Goal: Find specific page/section: Find specific page/section

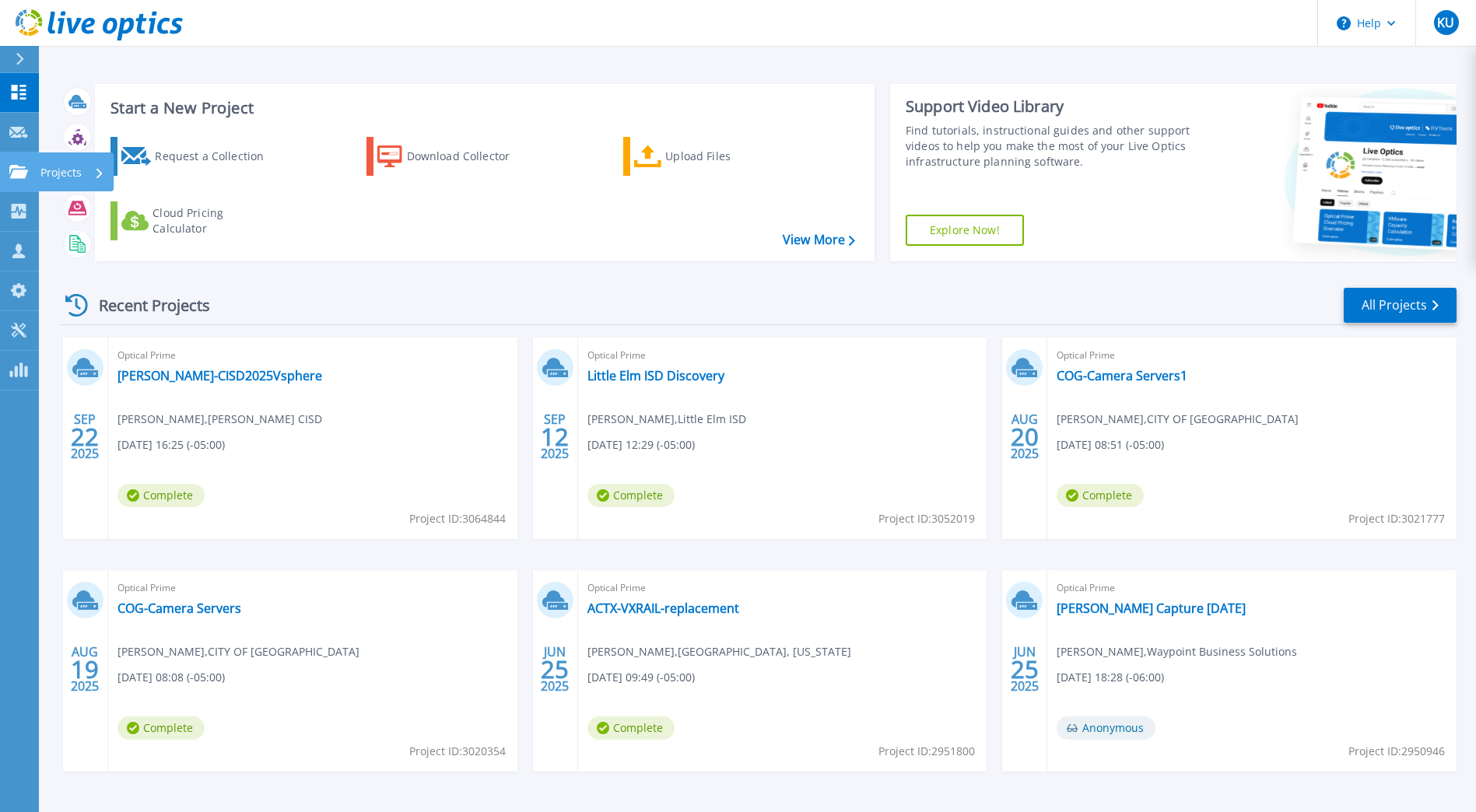
click at [14, 165] on icon at bounding box center [18, 171] width 19 height 13
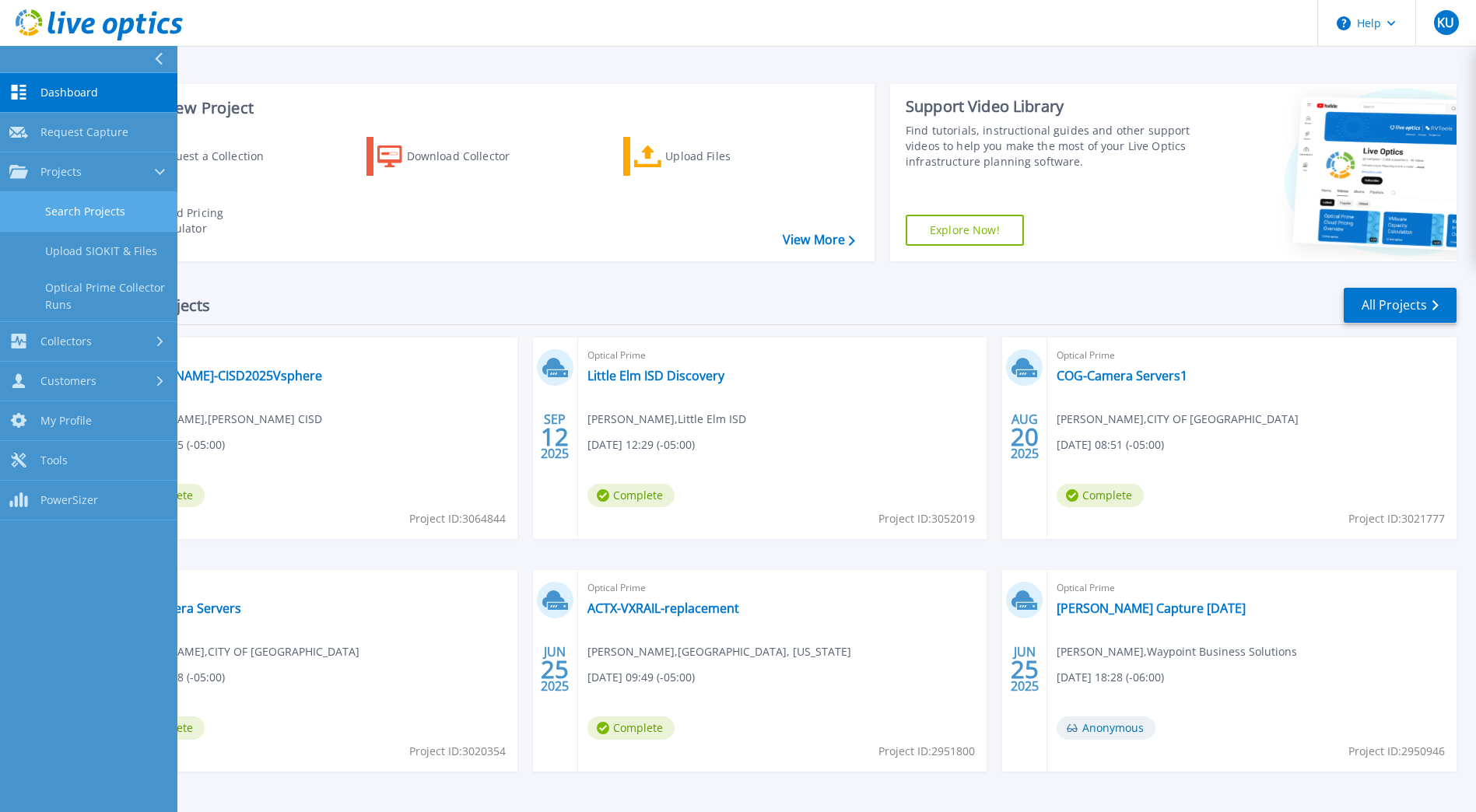
click at [110, 215] on link "Search Projects" at bounding box center [88, 211] width 177 height 40
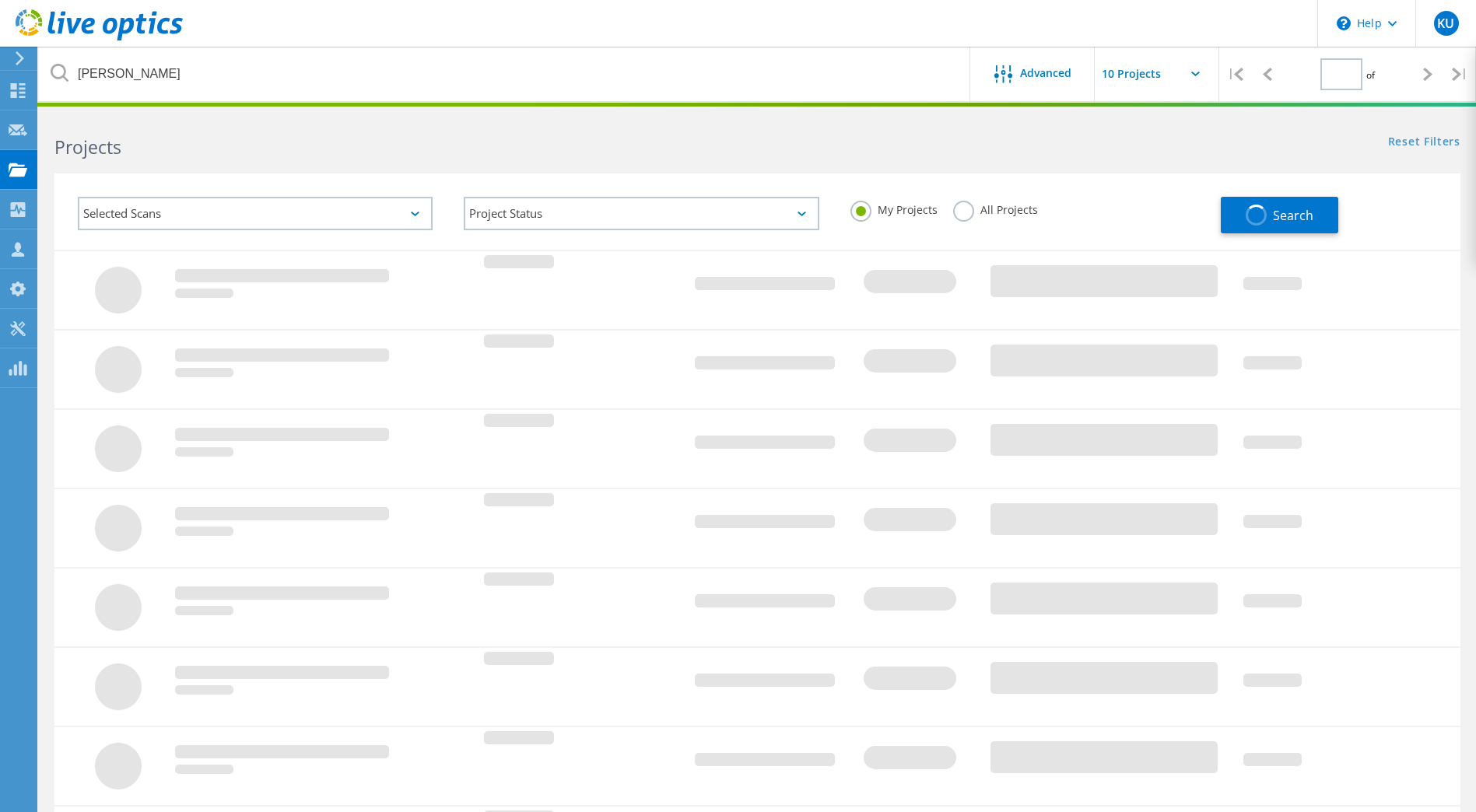
type input "1"
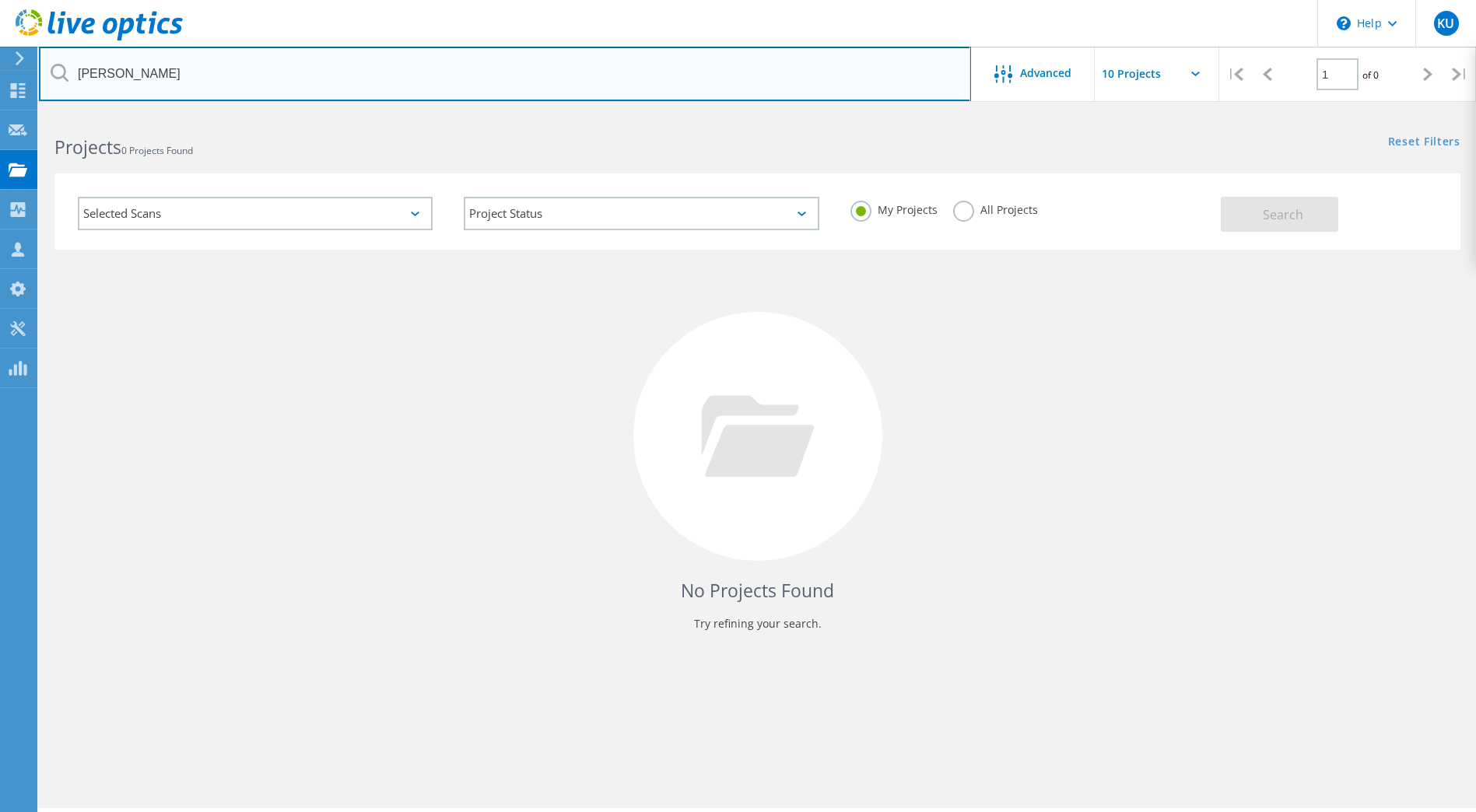
click at [158, 85] on input "justin" at bounding box center [505, 73] width 932 height 55
type input "j"
type input "belton"
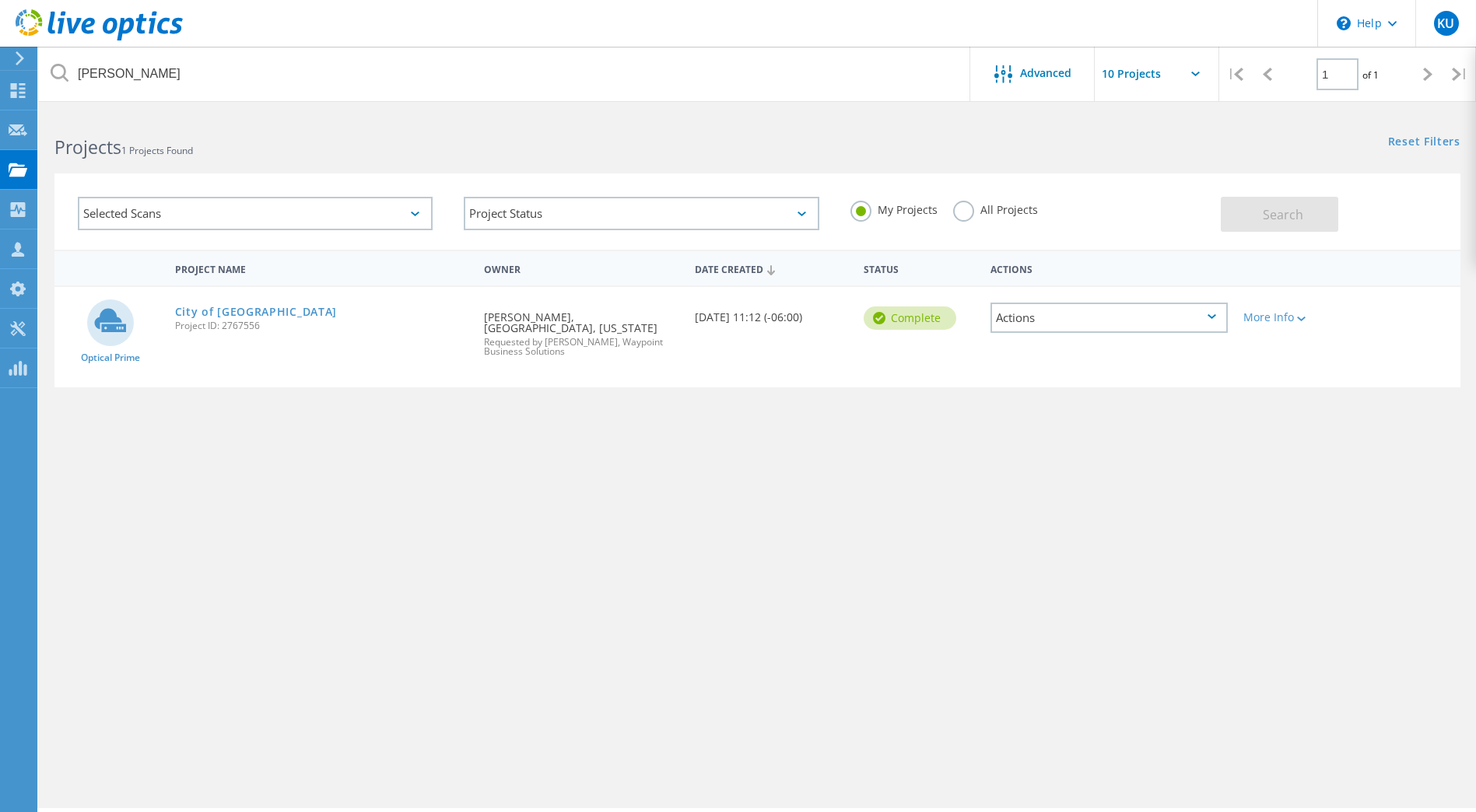
drag, startPoint x: 221, startPoint y: 326, endPoint x: 259, endPoint y: 326, distance: 38.0
click at [259, 326] on span "Project ID: 2767556" at bounding box center [322, 326] width 294 height 9
copy span "2767556"
click at [225, 308] on link "City of Belton" at bounding box center [256, 311] width 162 height 11
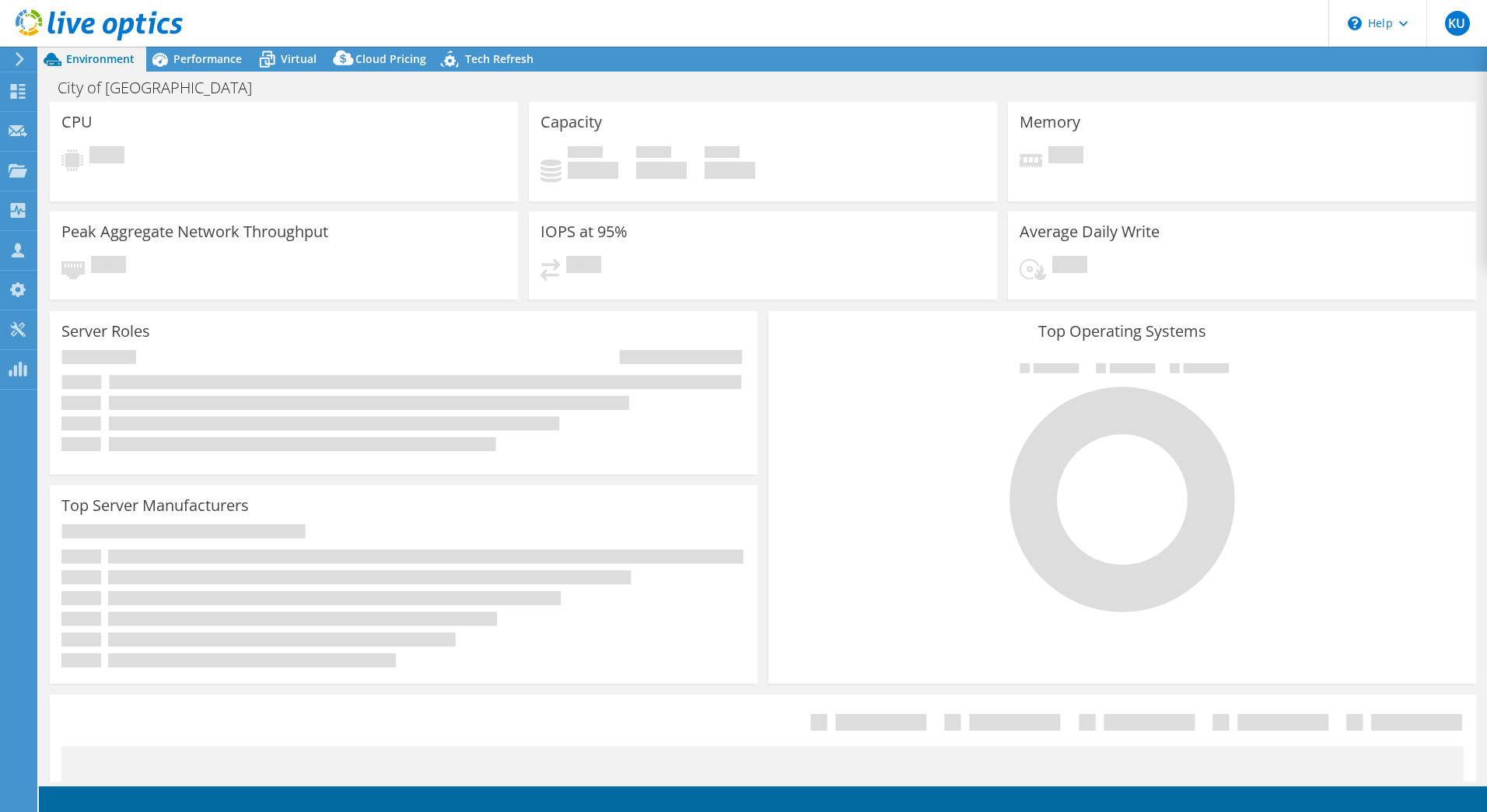
select select "USD"
